Goal: Task Accomplishment & Management: Use online tool/utility

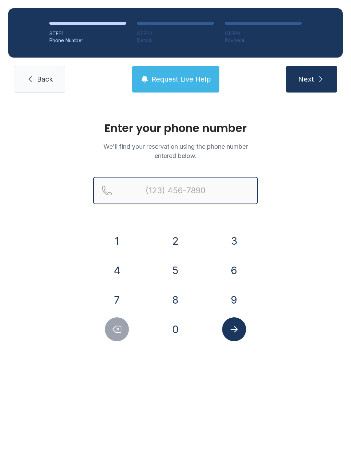
click at [199, 190] on input "Reservation phone number" at bounding box center [175, 190] width 165 height 27
click at [177, 247] on button "2" at bounding box center [176, 241] width 24 height 24
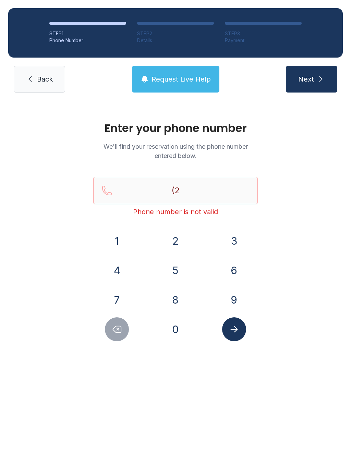
click at [178, 269] on button "5" at bounding box center [176, 270] width 24 height 24
click at [229, 272] on button "6" at bounding box center [234, 270] width 24 height 24
click at [178, 242] on button "2" at bounding box center [176, 241] width 24 height 24
click at [177, 242] on button "2" at bounding box center [176, 241] width 24 height 24
click at [118, 305] on button "7" at bounding box center [117, 300] width 24 height 24
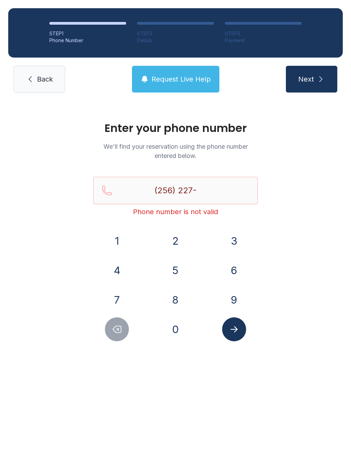
click at [117, 332] on icon "Delete number" at bounding box center [117, 329] width 10 height 10
click at [122, 245] on button "1" at bounding box center [117, 241] width 24 height 24
click at [123, 302] on button "7" at bounding box center [117, 300] width 24 height 24
click at [236, 241] on button "3" at bounding box center [234, 241] width 24 height 24
click at [238, 268] on button "6" at bounding box center [234, 270] width 24 height 24
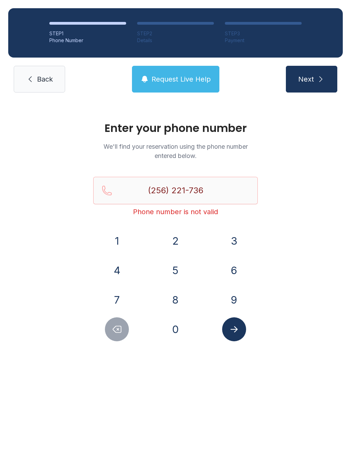
click at [237, 270] on button "6" at bounding box center [234, 270] width 24 height 24
type input "[PHONE_NUMBER]"
click at [238, 333] on icon "Submit lookup form" at bounding box center [234, 329] width 10 height 10
click at [48, 79] on span "Back" at bounding box center [45, 79] width 16 height 10
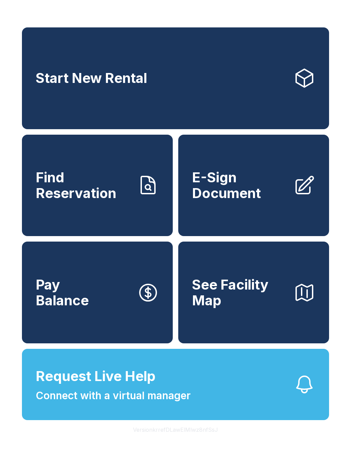
click at [146, 218] on link "Find Reservation" at bounding box center [97, 186] width 151 height 102
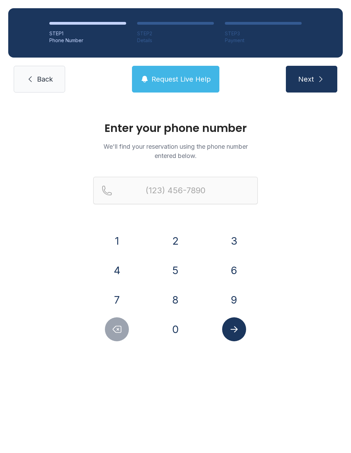
click at [179, 240] on button "2" at bounding box center [176, 241] width 24 height 24
click at [175, 267] on button "5" at bounding box center [176, 270] width 24 height 24
click at [231, 268] on button "6" at bounding box center [234, 270] width 24 height 24
click at [180, 238] on button "2" at bounding box center [176, 241] width 24 height 24
click at [174, 240] on button "2" at bounding box center [176, 241] width 24 height 24
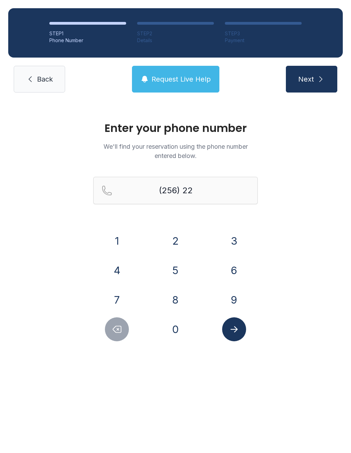
click at [116, 301] on button "7" at bounding box center [117, 300] width 24 height 24
click at [117, 329] on icon "Delete number" at bounding box center [117, 329] width 10 height 10
click at [121, 237] on button "1" at bounding box center [117, 241] width 24 height 24
click at [121, 305] on button "7" at bounding box center [117, 300] width 24 height 24
click at [234, 245] on button "3" at bounding box center [234, 241] width 24 height 24
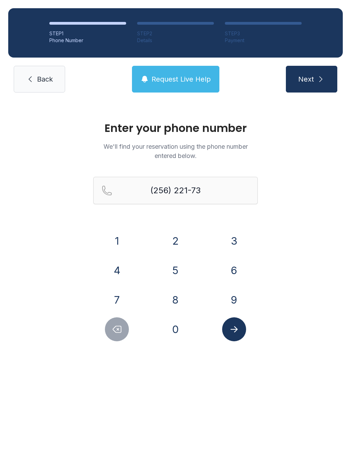
click at [228, 275] on button "6" at bounding box center [234, 270] width 24 height 24
type input "[PHONE_NUMBER]"
click at [241, 332] on button "Submit lookup form" at bounding box center [234, 329] width 24 height 24
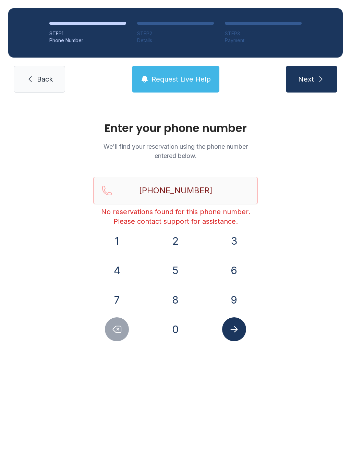
click at [38, 92] on link "Back" at bounding box center [39, 79] width 51 height 27
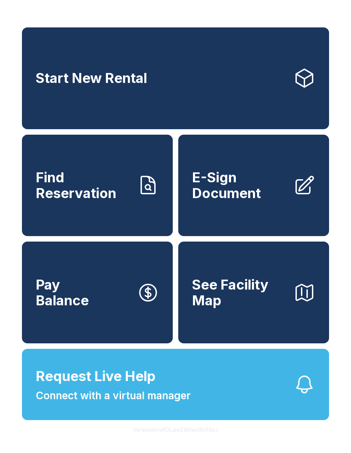
click at [273, 188] on span "E-Sign Document" at bounding box center [240, 185] width 96 height 31
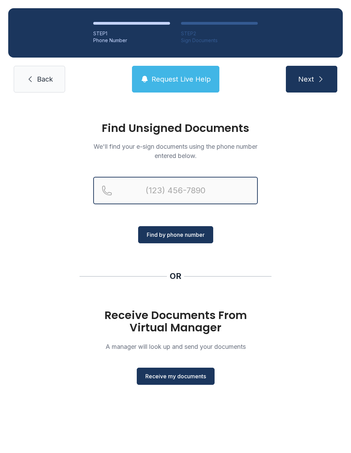
click at [180, 199] on input "Reservation phone number" at bounding box center [175, 190] width 165 height 27
type input "[PHONE_NUMBER]"
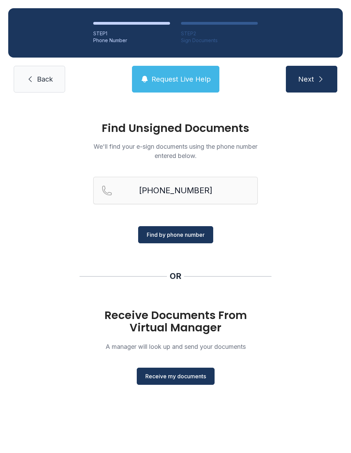
click at [196, 239] on button "Find by phone number" at bounding box center [175, 234] width 75 height 17
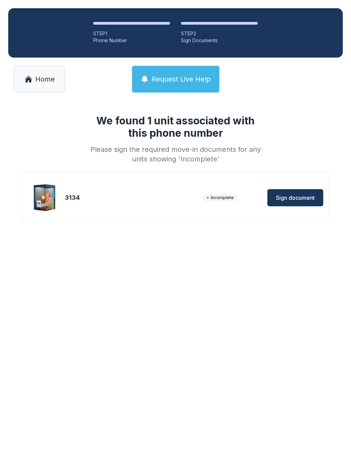
click at [311, 202] on button "Sign document" at bounding box center [295, 197] width 56 height 17
click at [44, 75] on span "Home" at bounding box center [45, 79] width 20 height 10
